Goal: Task Accomplishment & Management: Use online tool/utility

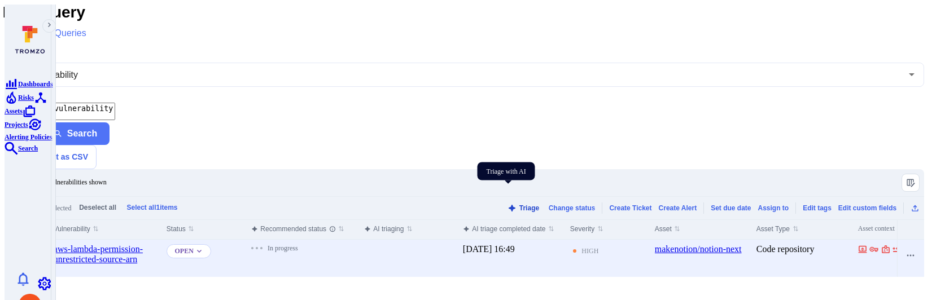
click at [508, 204] on icon "Triage with AI" at bounding box center [512, 208] width 9 height 9
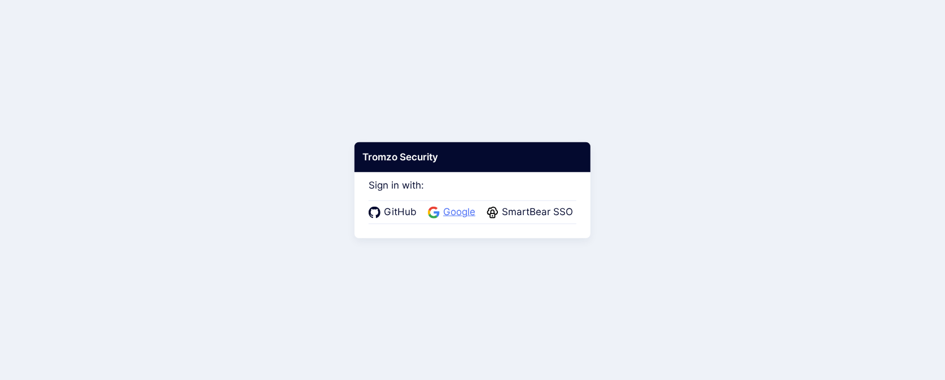
click at [449, 211] on span "Google" at bounding box center [459, 212] width 39 height 15
